Goal: Book appointment/travel/reservation

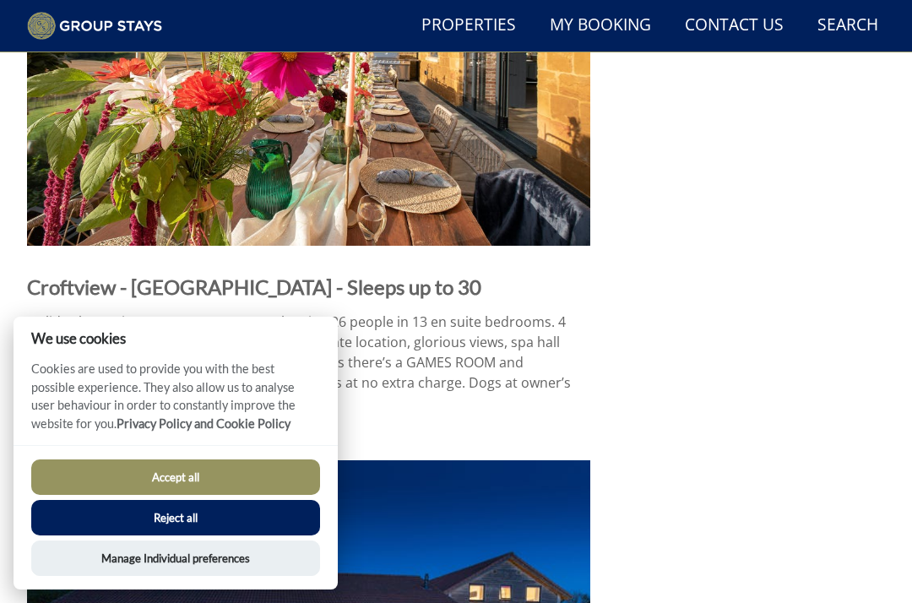
scroll to position [1980, 0]
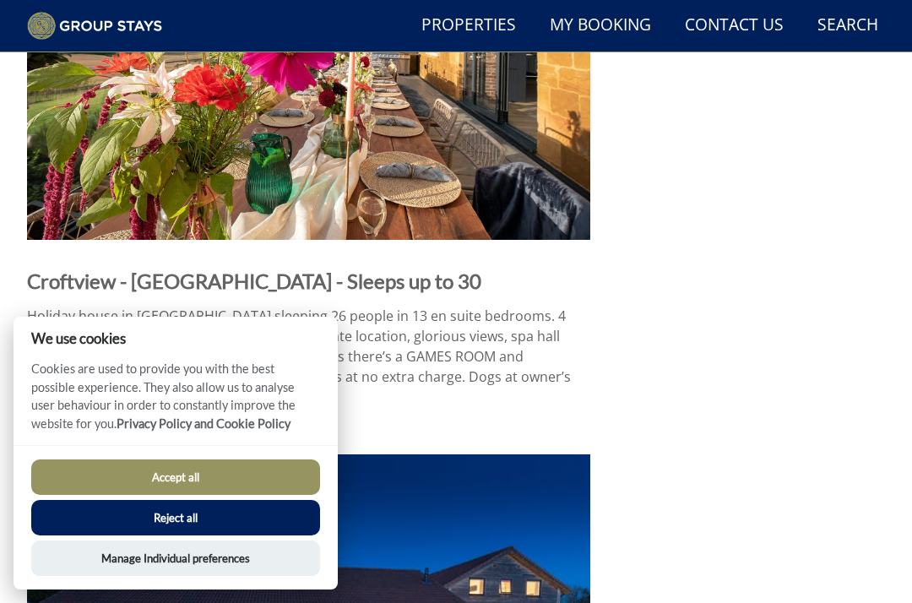
click at [243, 495] on button "Accept all" at bounding box center [175, 476] width 289 height 35
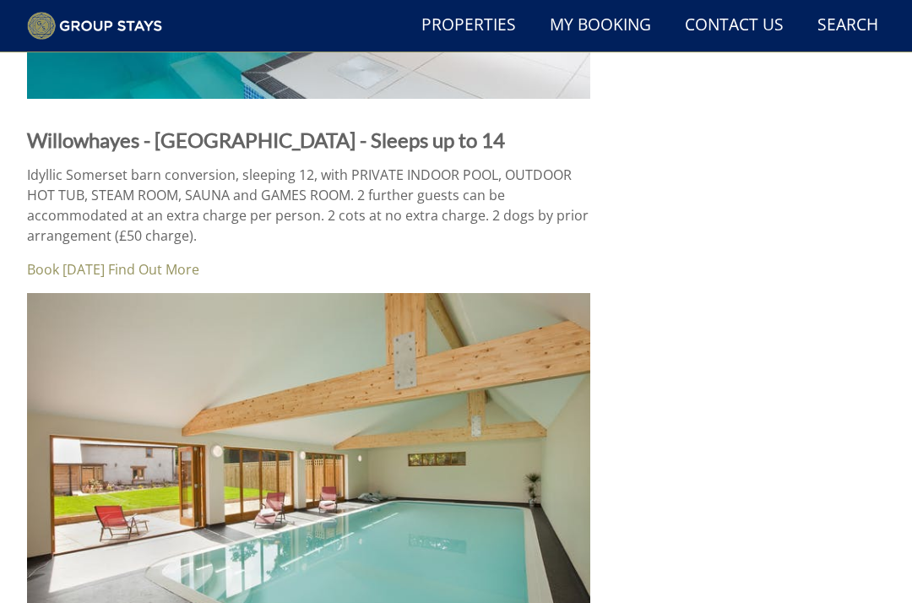
scroll to position [5526, 0]
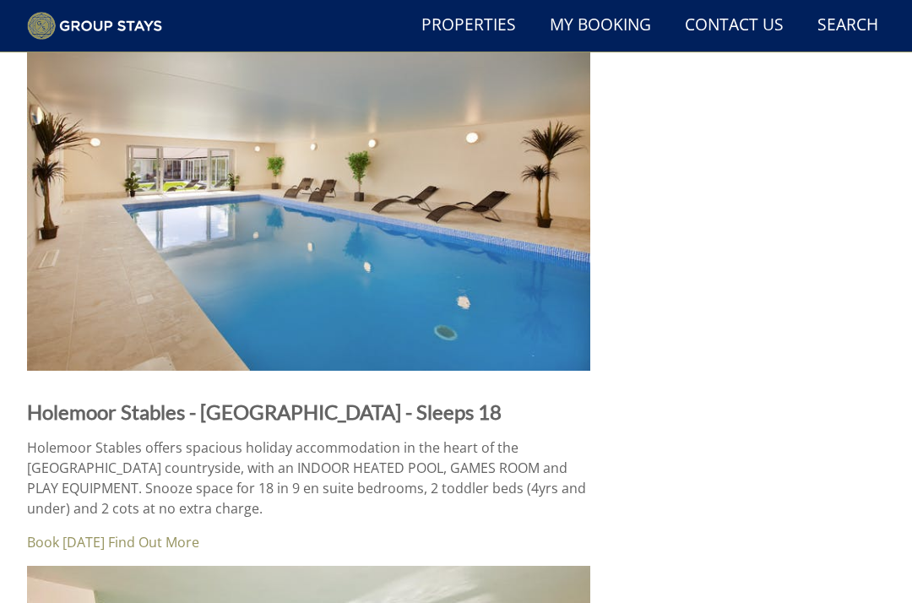
scroll to position [8028, 0]
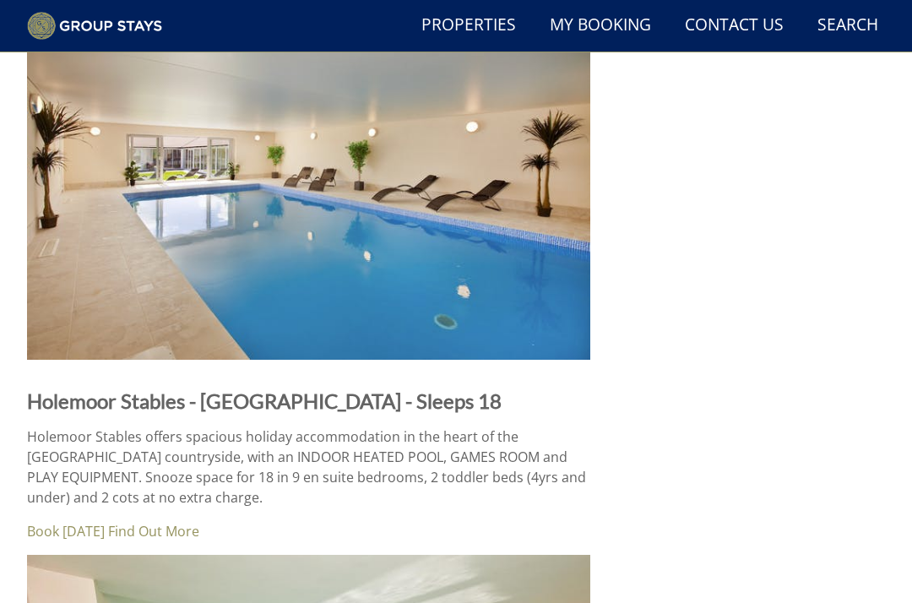
click at [187, 522] on link "Find Out More" at bounding box center [153, 531] width 91 height 19
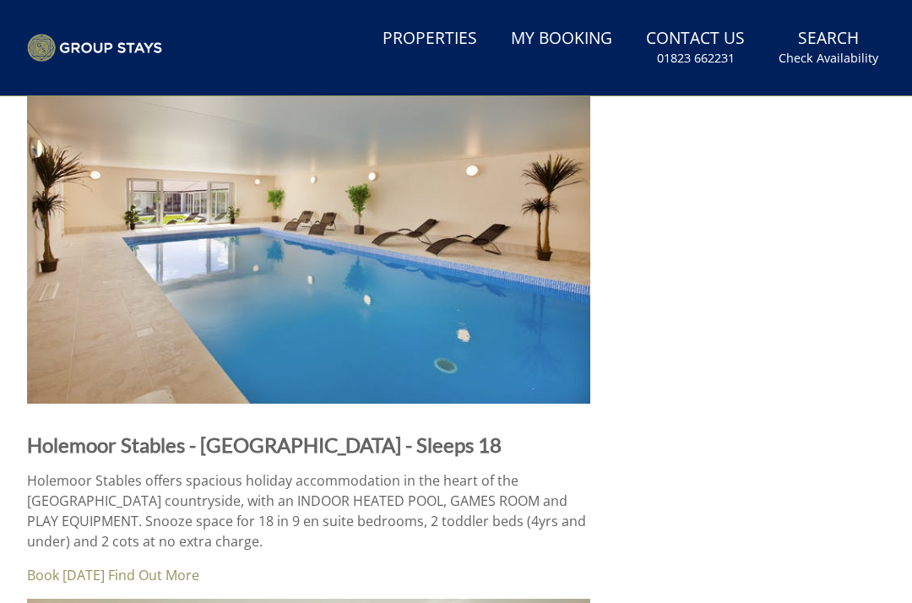
scroll to position [8075, 0]
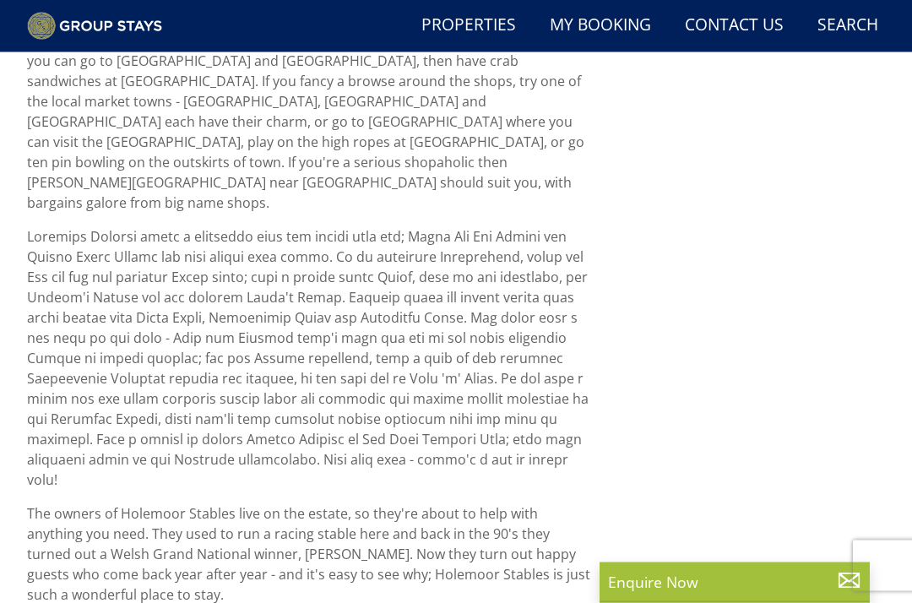
scroll to position [1223, 0]
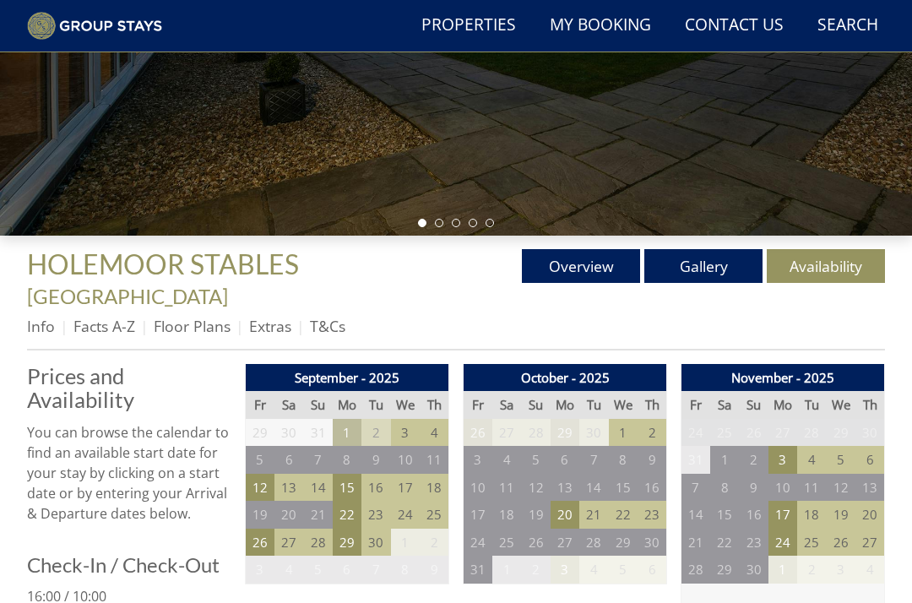
scroll to position [365, 0]
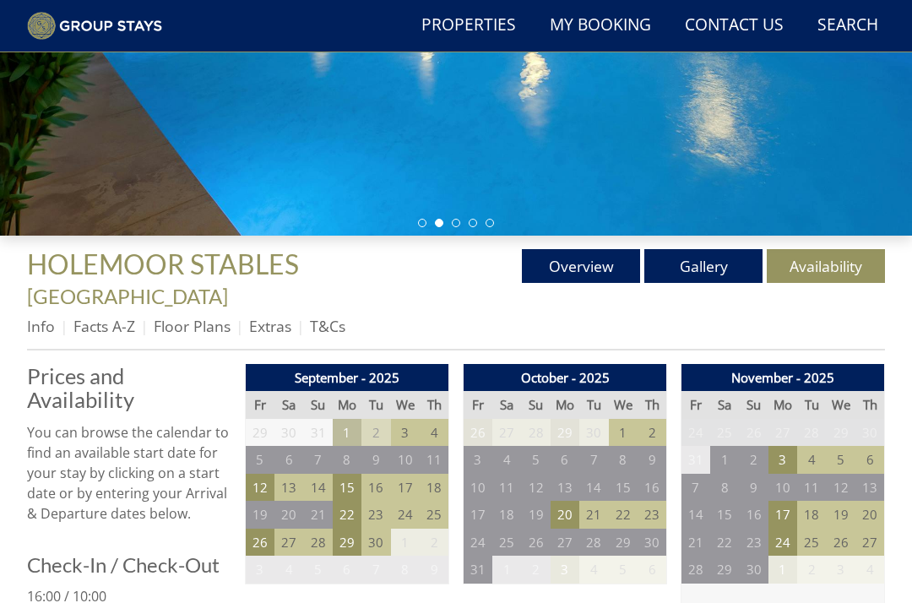
click at [360, 500] on td "22" at bounding box center [347, 514] width 29 height 28
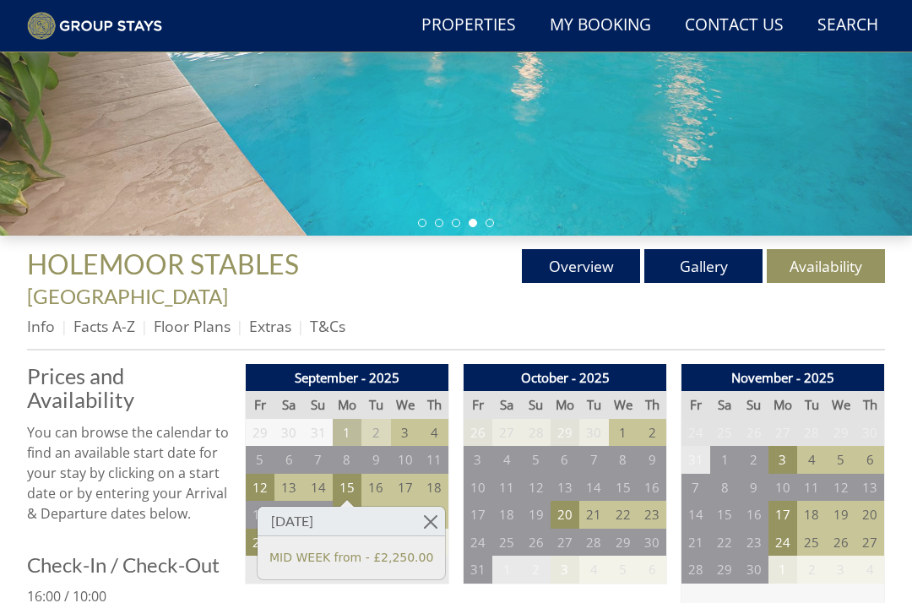
click at [268, 500] on td "19" at bounding box center [260, 514] width 29 height 28
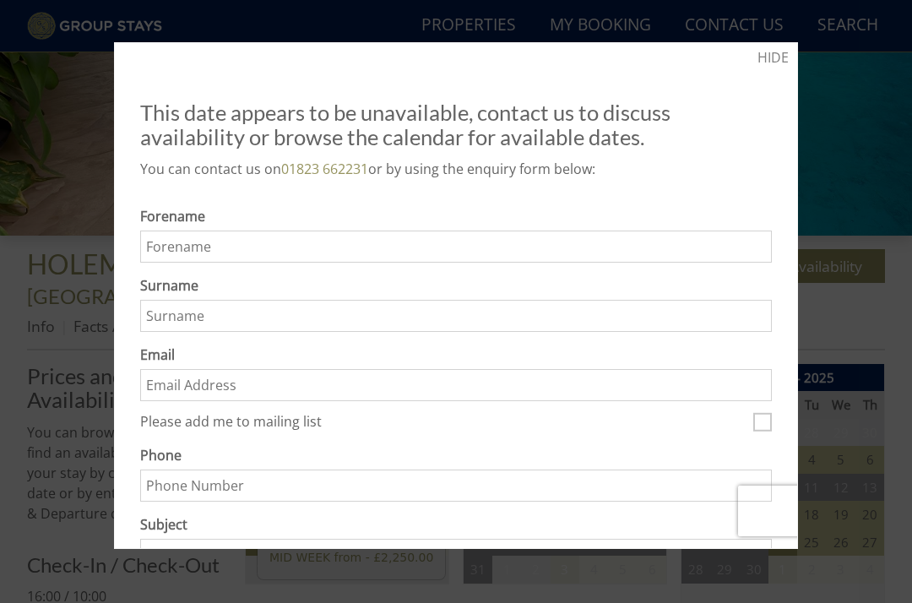
click at [786, 58] on link "HIDE" at bounding box center [772, 57] width 31 height 20
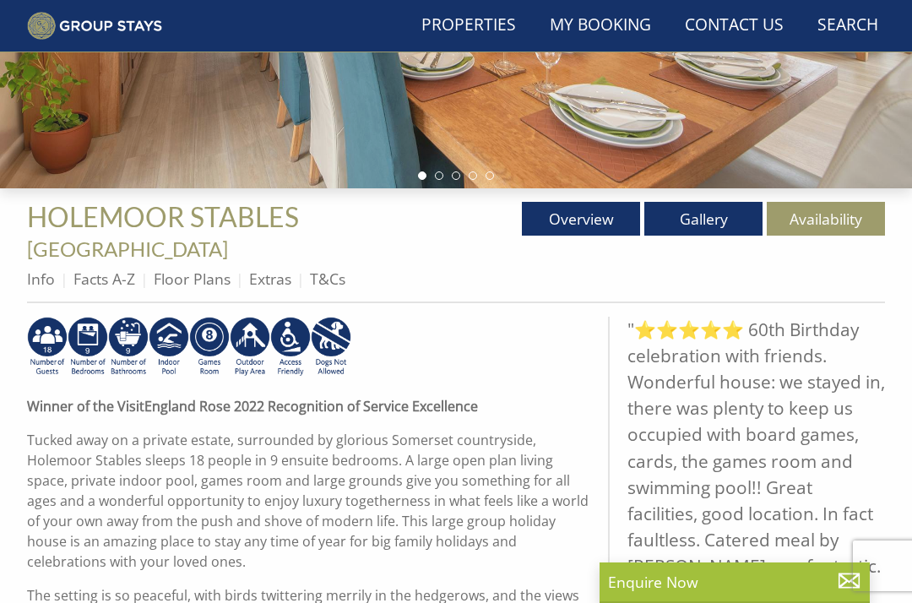
scroll to position [1223, 0]
